Goal: Task Accomplishment & Management: Manage account settings

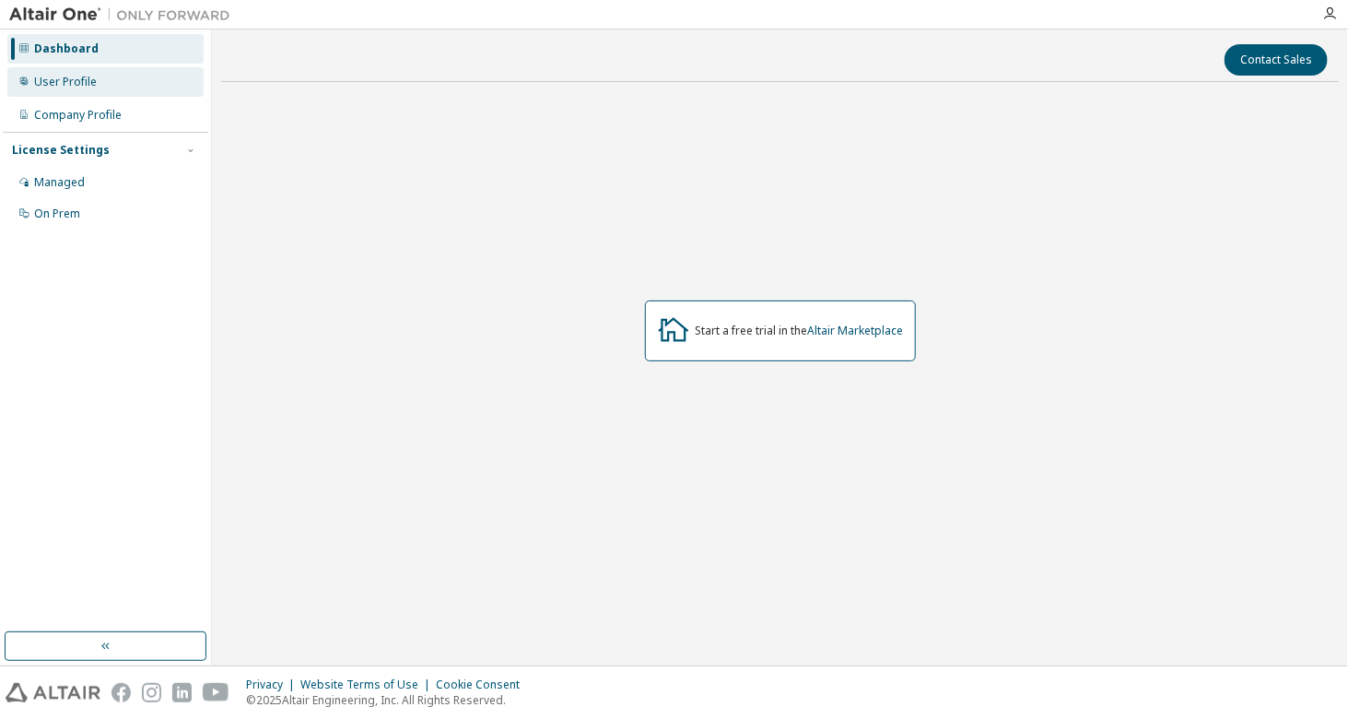
click at [63, 87] on div "User Profile" at bounding box center [65, 82] width 63 height 15
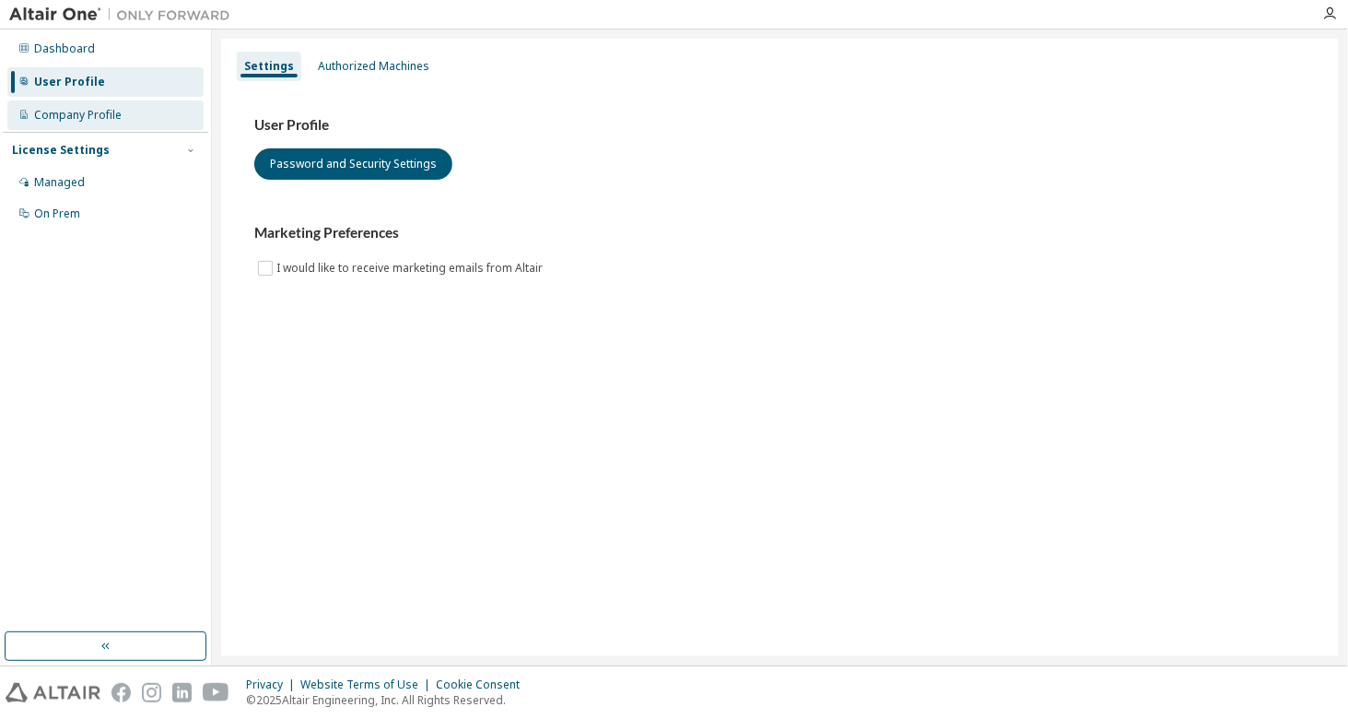
click at [68, 124] on div "Company Profile" at bounding box center [105, 114] width 196 height 29
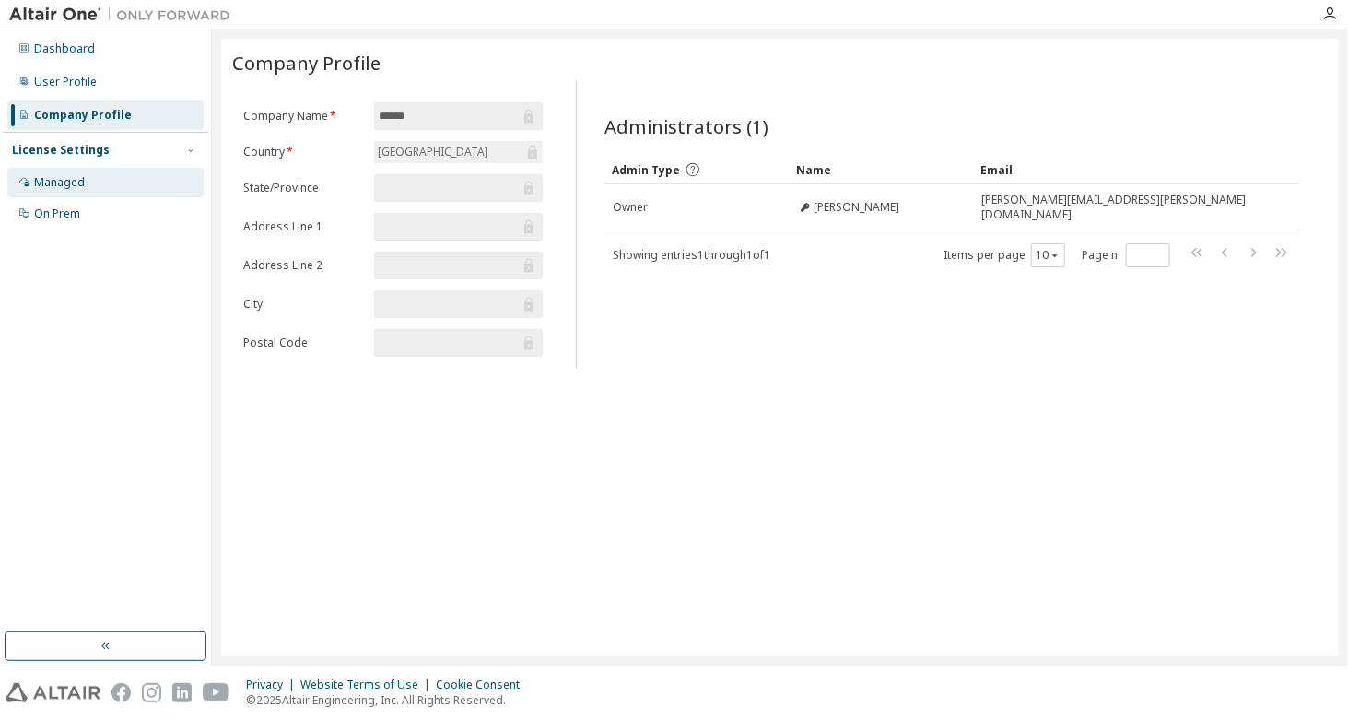
click at [55, 185] on div "Managed" at bounding box center [59, 182] width 51 height 15
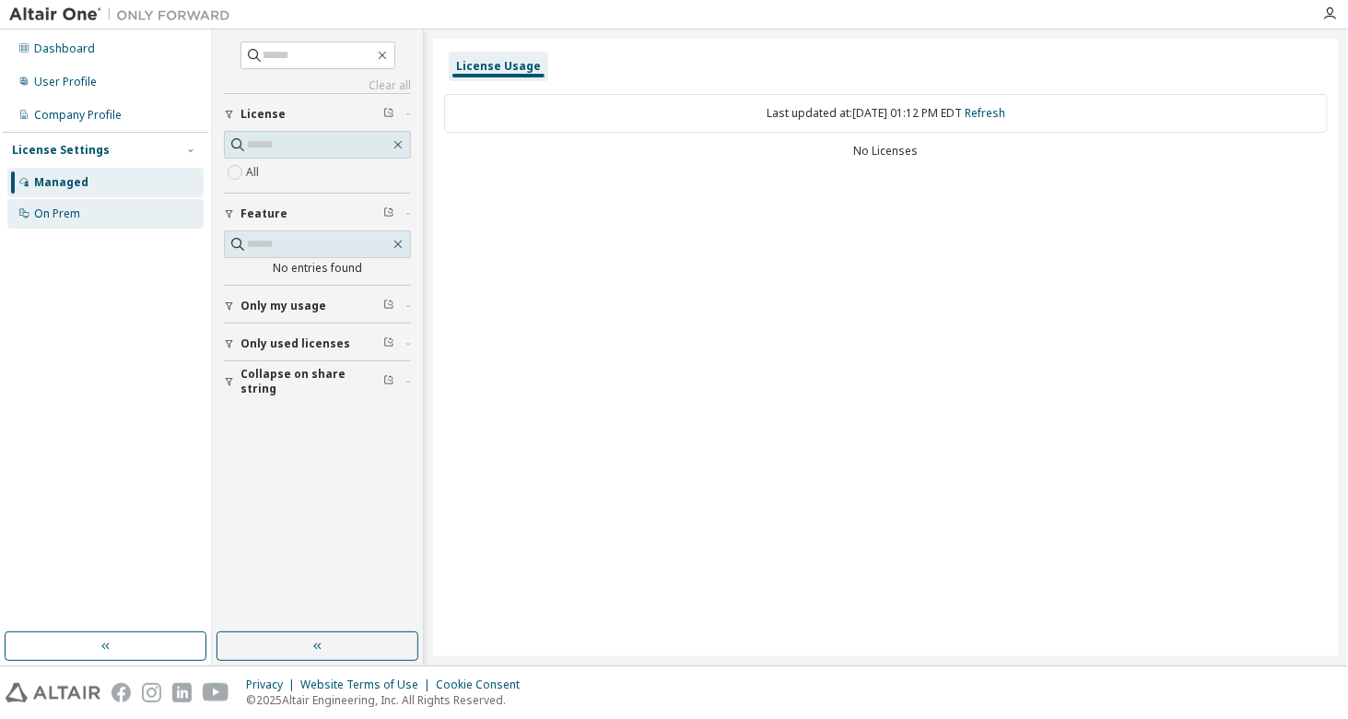
click at [58, 210] on div "On Prem" at bounding box center [57, 213] width 46 height 15
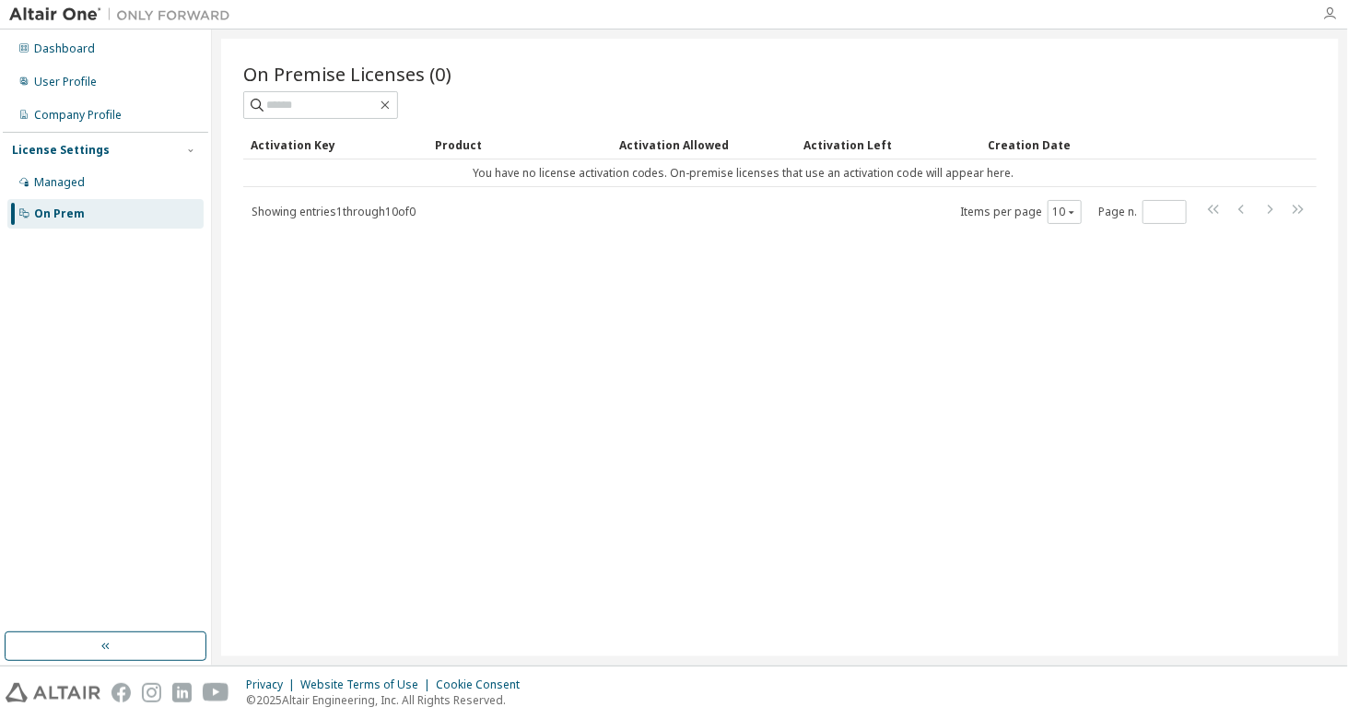
click at [1330, 9] on icon "button" at bounding box center [1330, 13] width 15 height 15
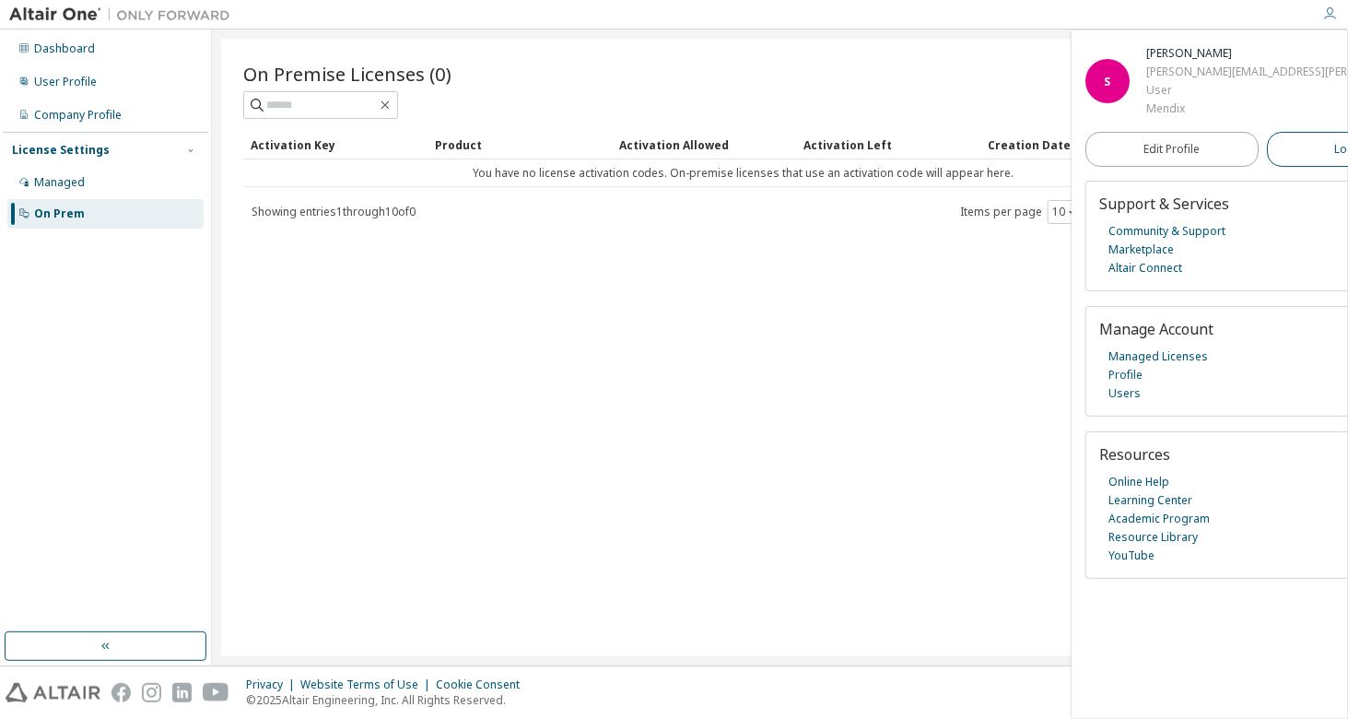
click at [1336, 145] on span "Logout" at bounding box center [1355, 149] width 38 height 18
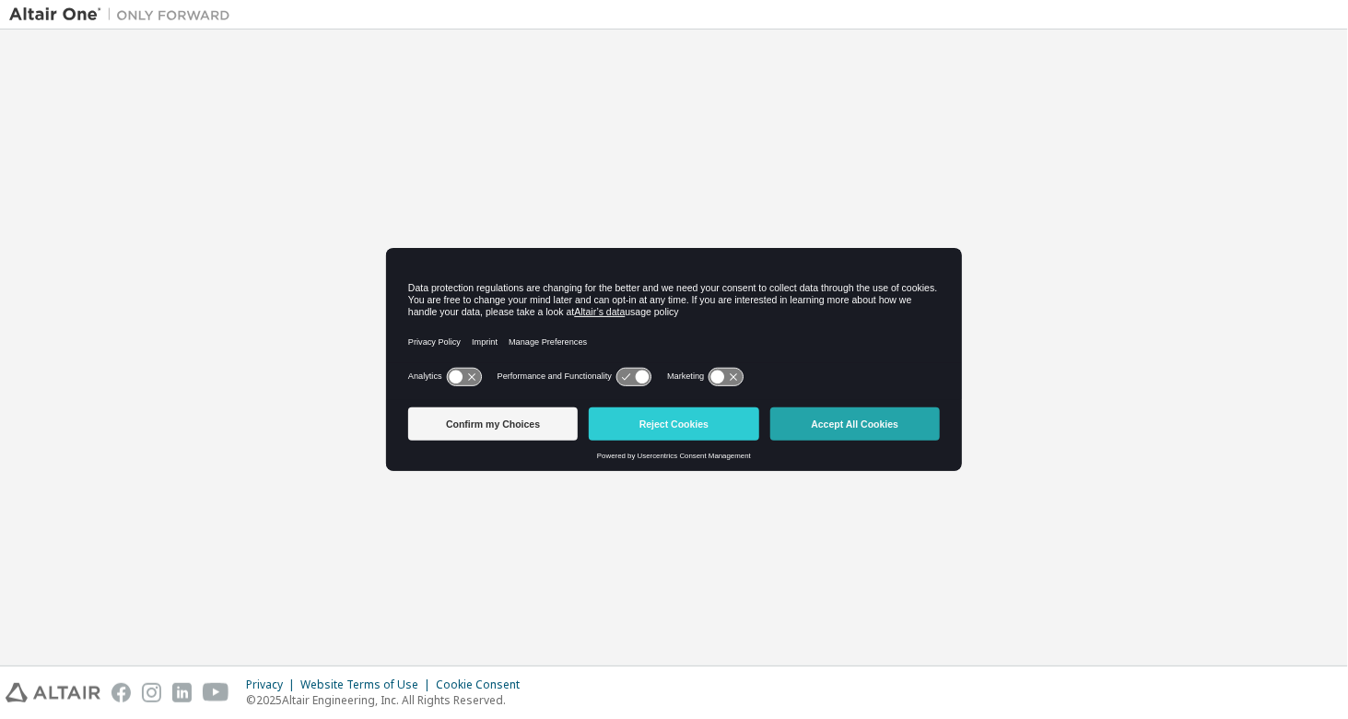
click at [841, 421] on button "Accept All Cookies" at bounding box center [856, 423] width 170 height 33
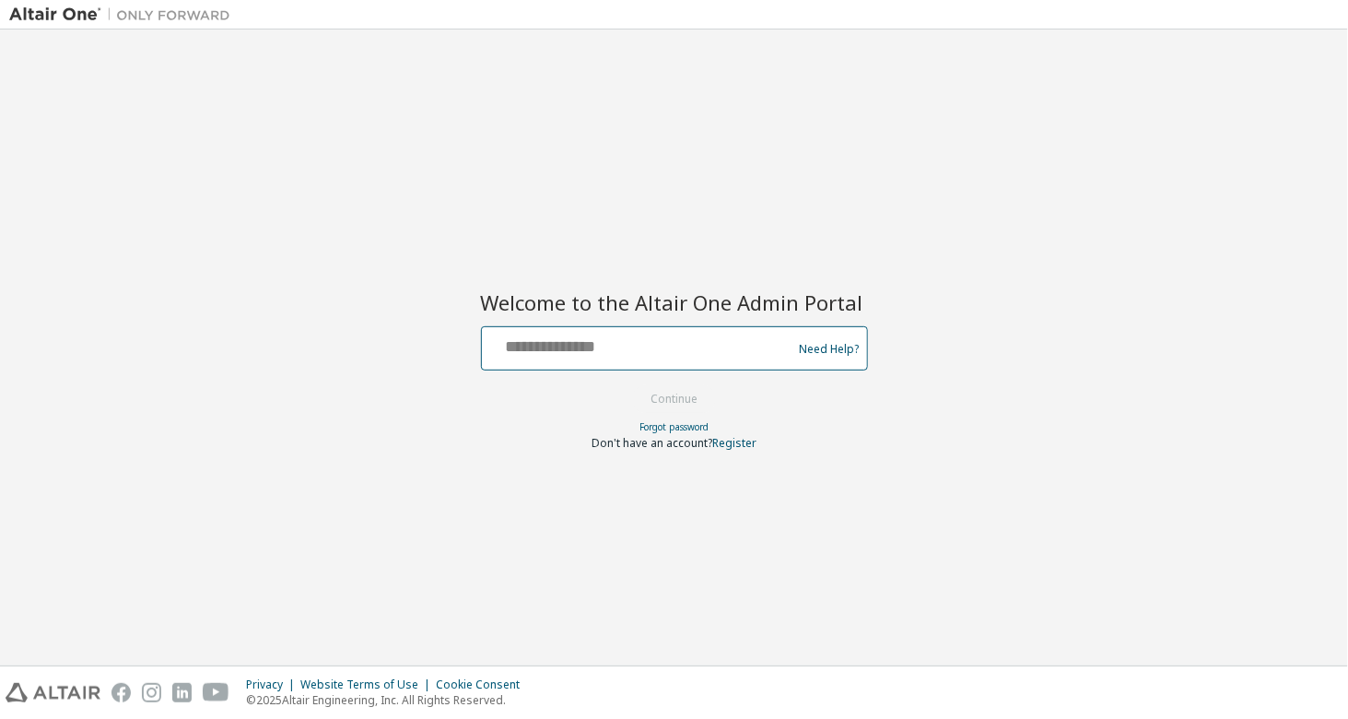
click at [648, 356] on input "text" at bounding box center [639, 344] width 301 height 27
type input "**********"
click at [665, 402] on button "Continue" at bounding box center [674, 399] width 86 height 28
